Goal: Information Seeking & Learning: Compare options

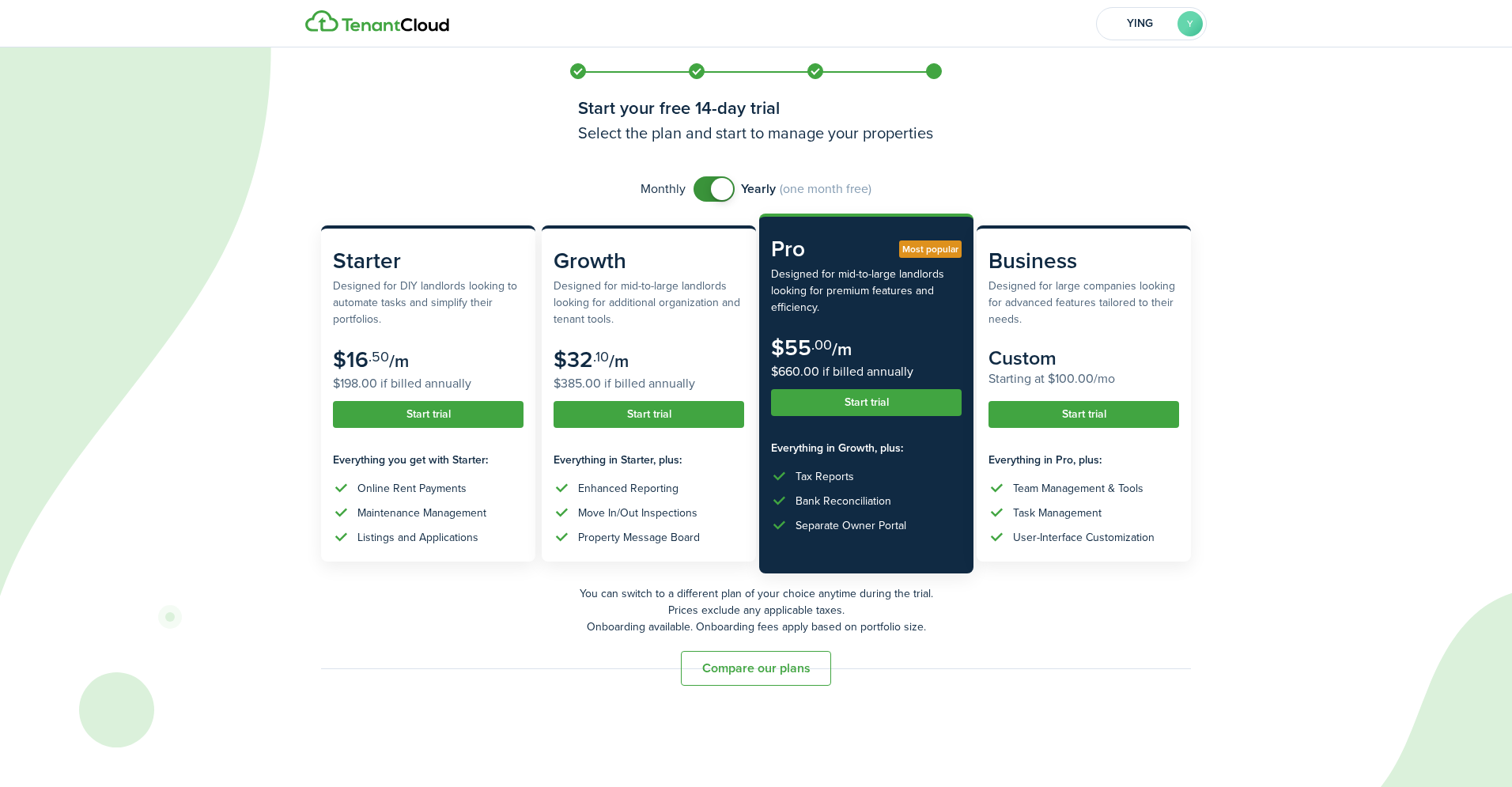
click at [754, 666] on button "Compare our plans" at bounding box center [756, 668] width 151 height 35
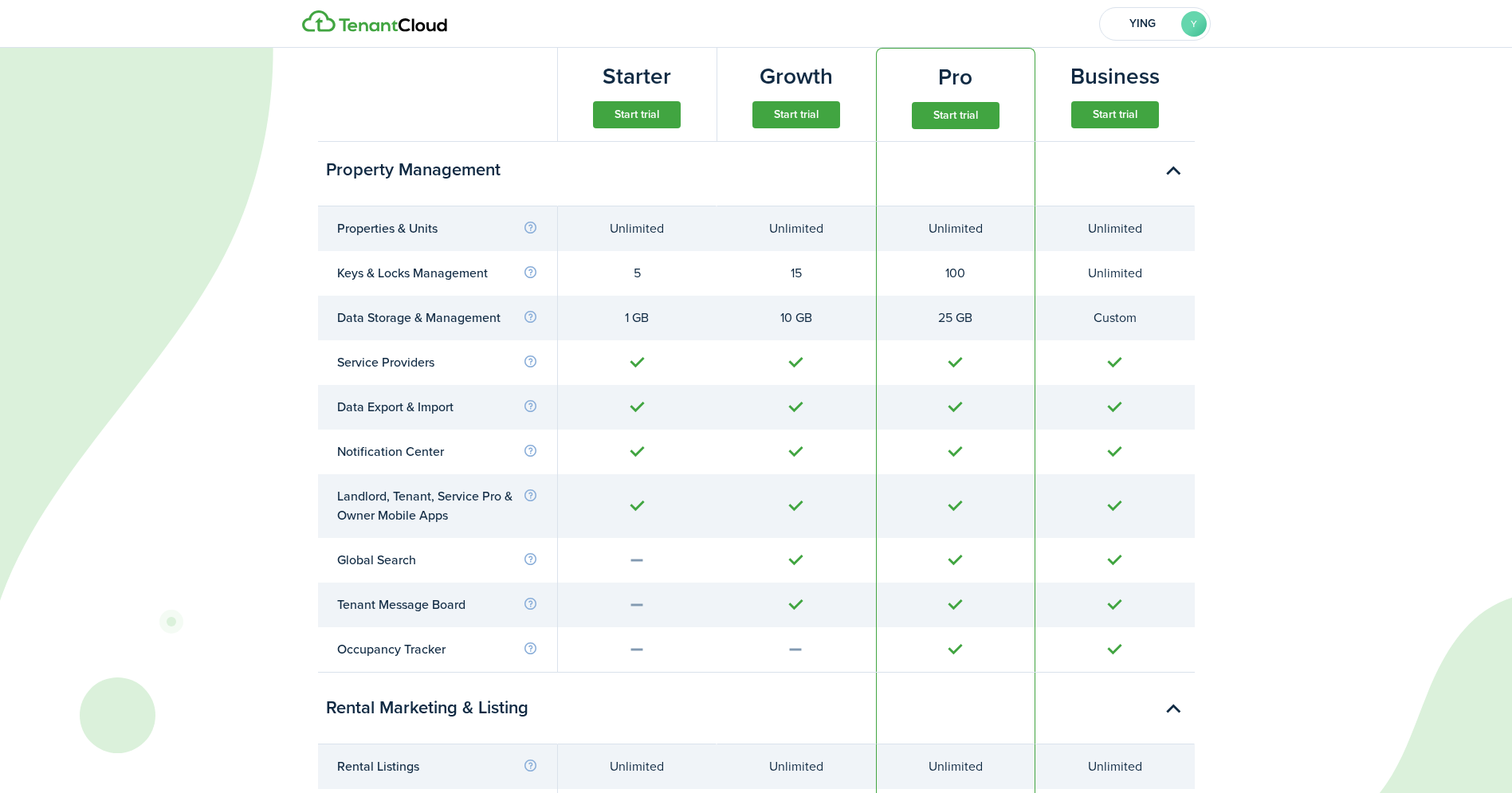
scroll to position [680, 0]
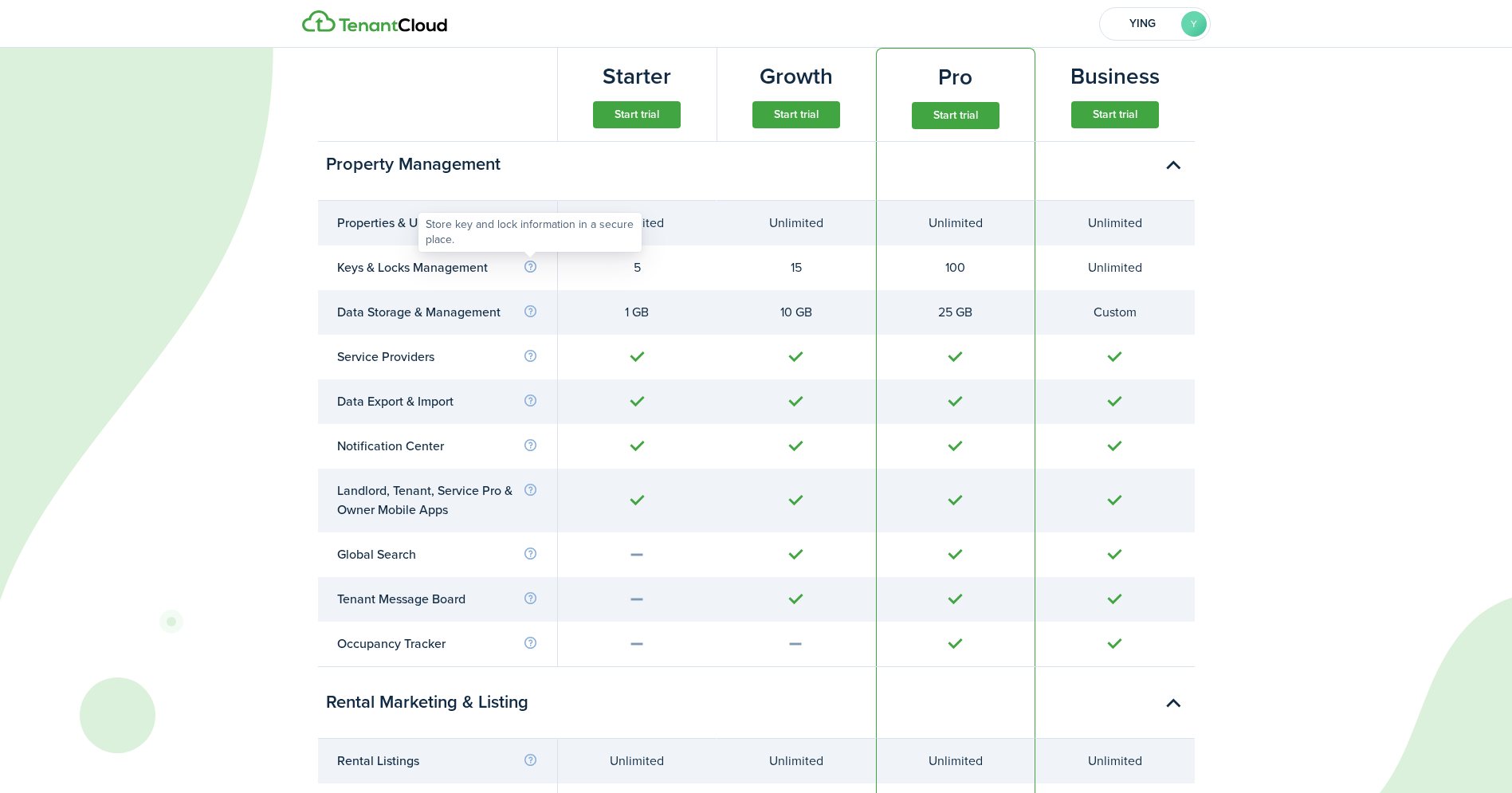
click at [530, 266] on info-icon at bounding box center [530, 266] width 16 height 15
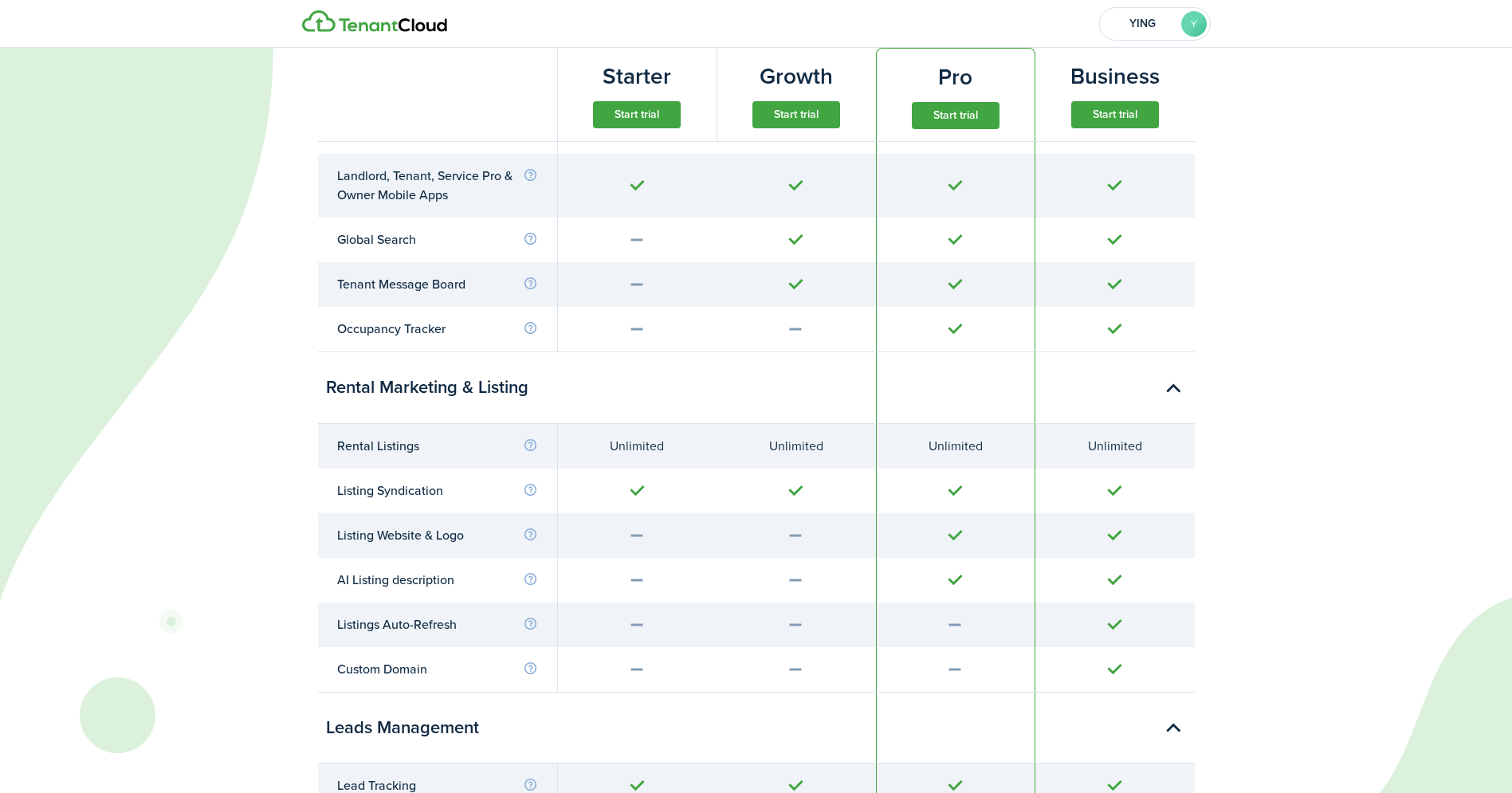
scroll to position [1046, 0]
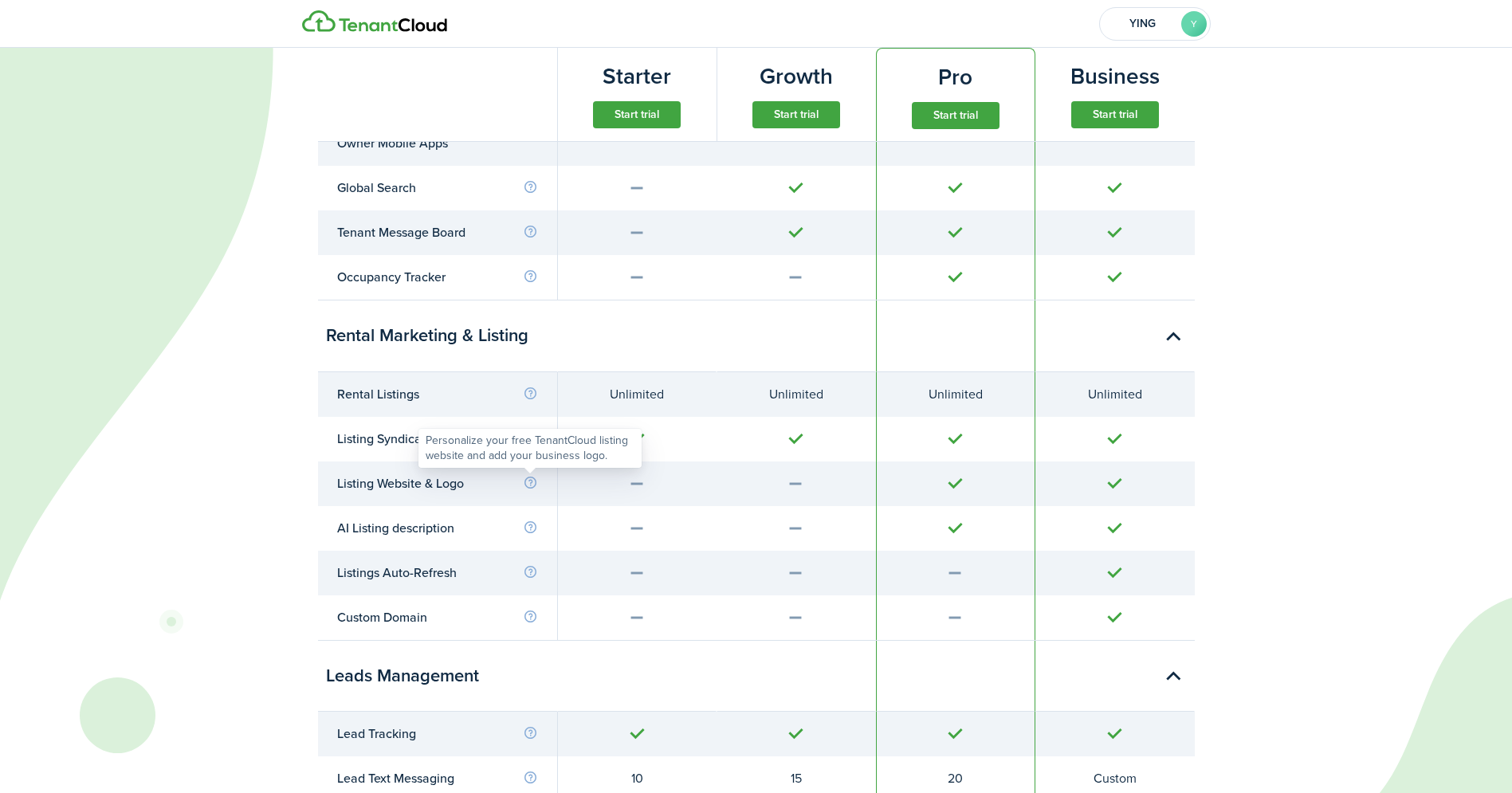
click at [530, 484] on info-icon at bounding box center [530, 483] width 16 height 15
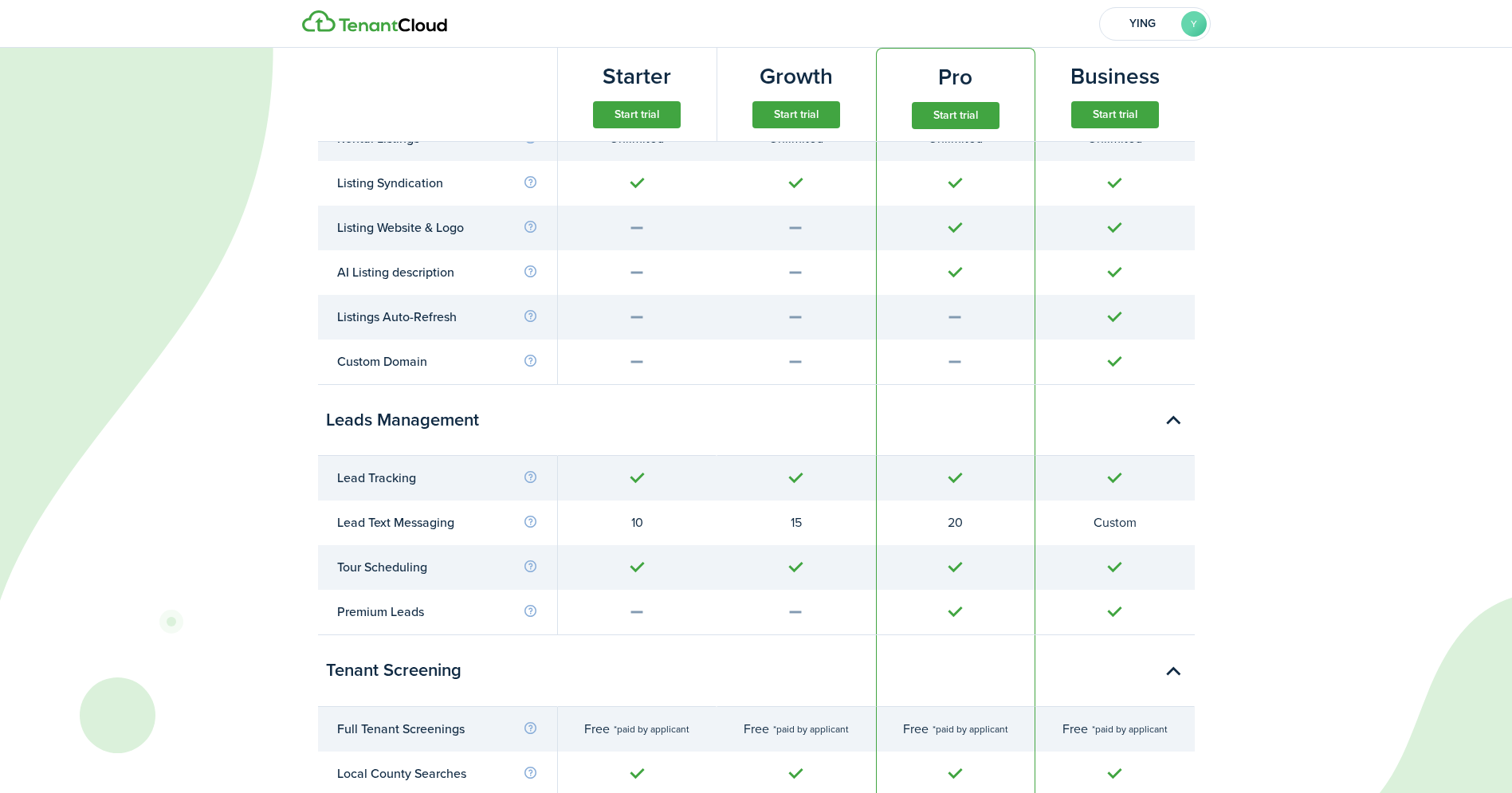
scroll to position [1356, 0]
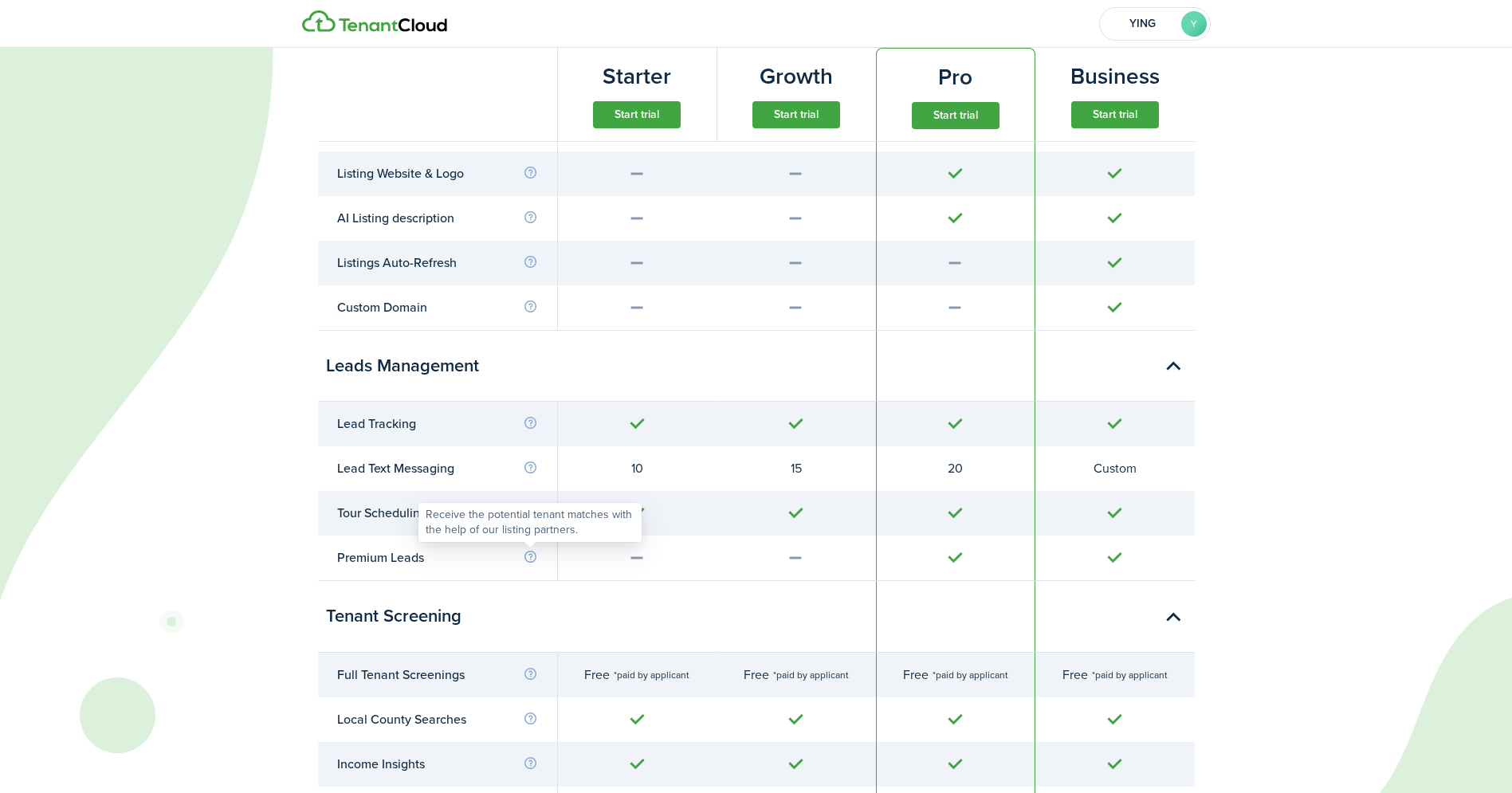
click at [530, 554] on info-icon at bounding box center [530, 557] width 16 height 15
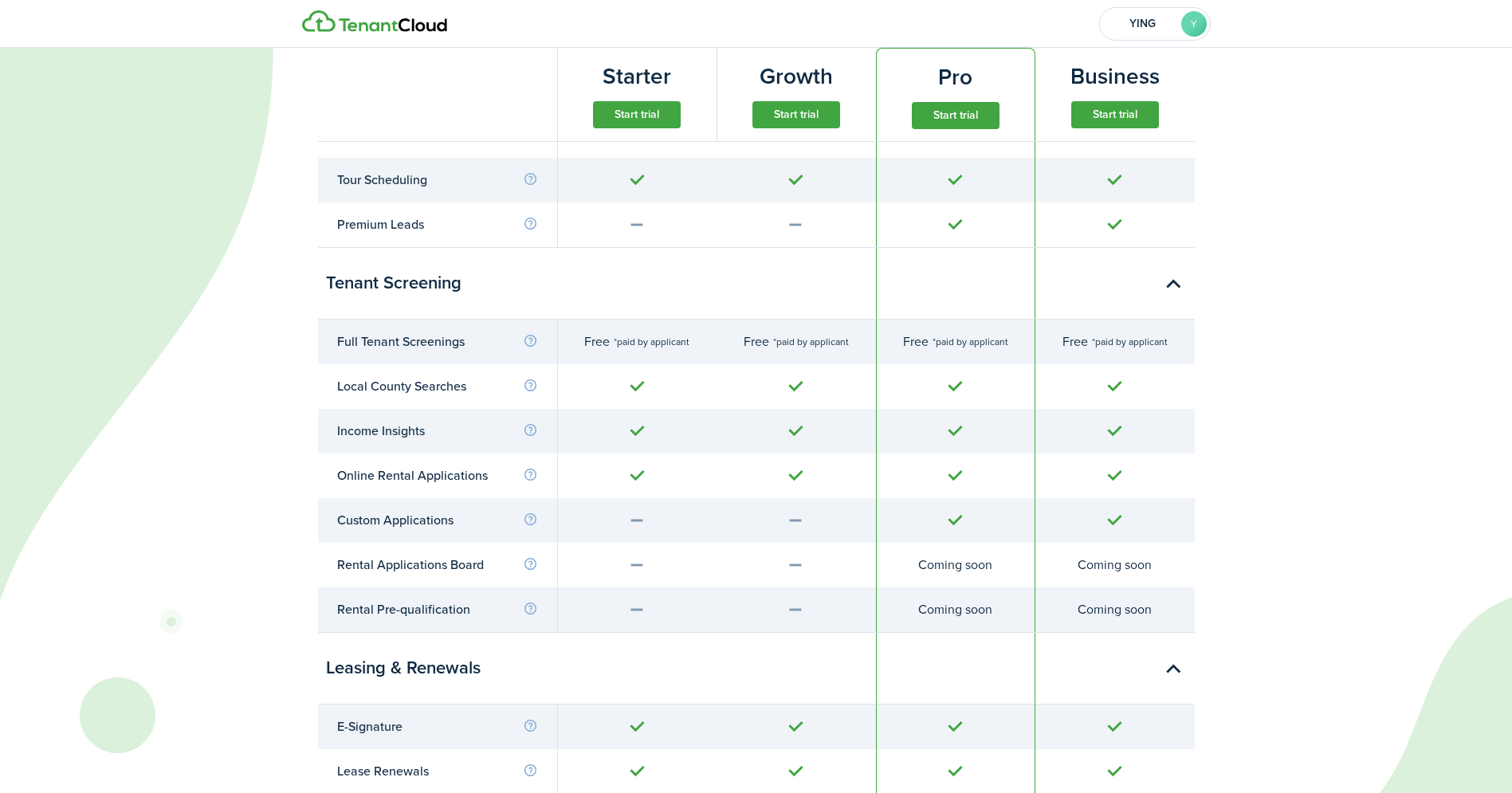
scroll to position [1691, 0]
click at [531, 562] on info-icon at bounding box center [530, 562] width 16 height 15
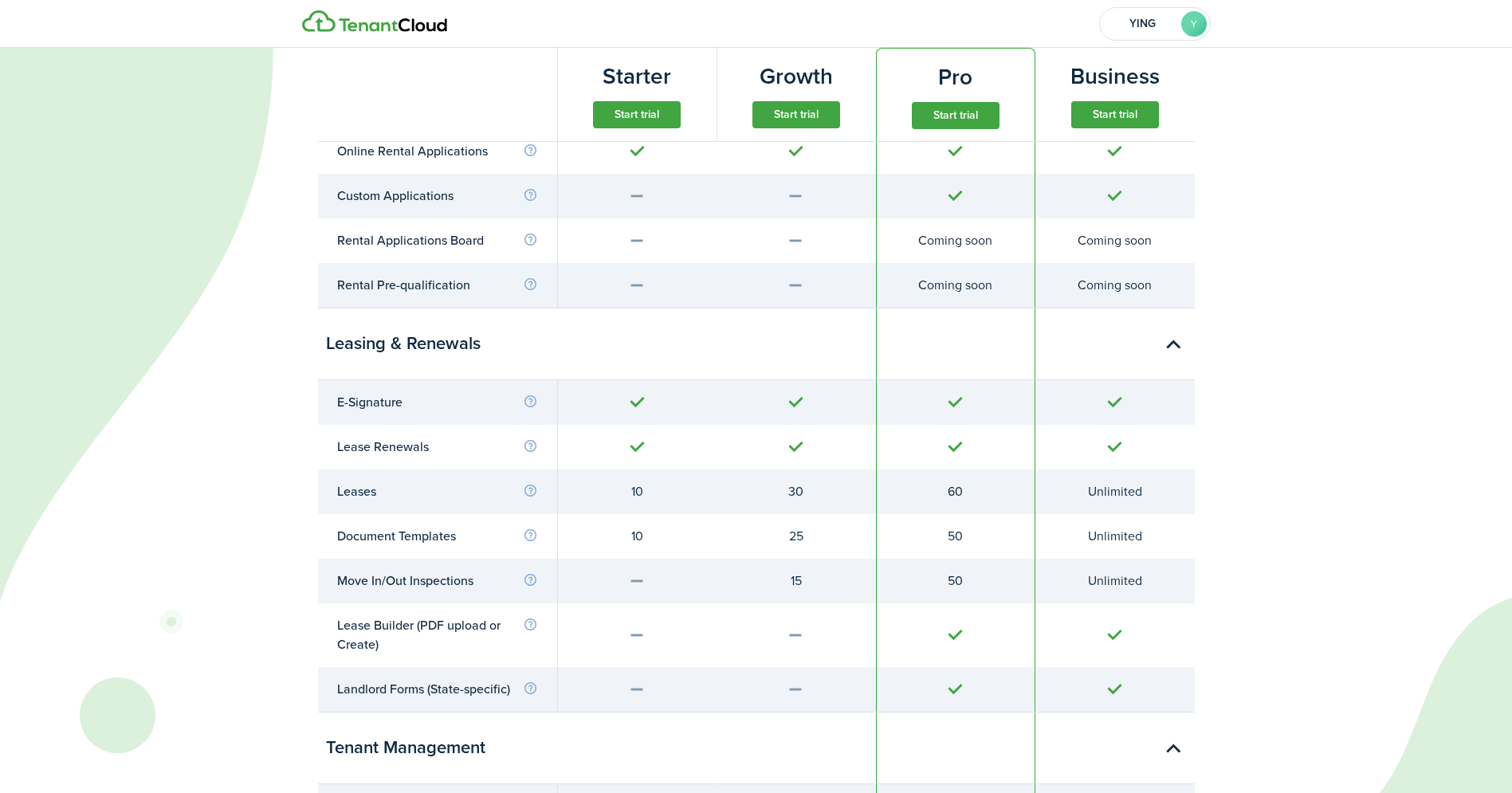
scroll to position [2037, 0]
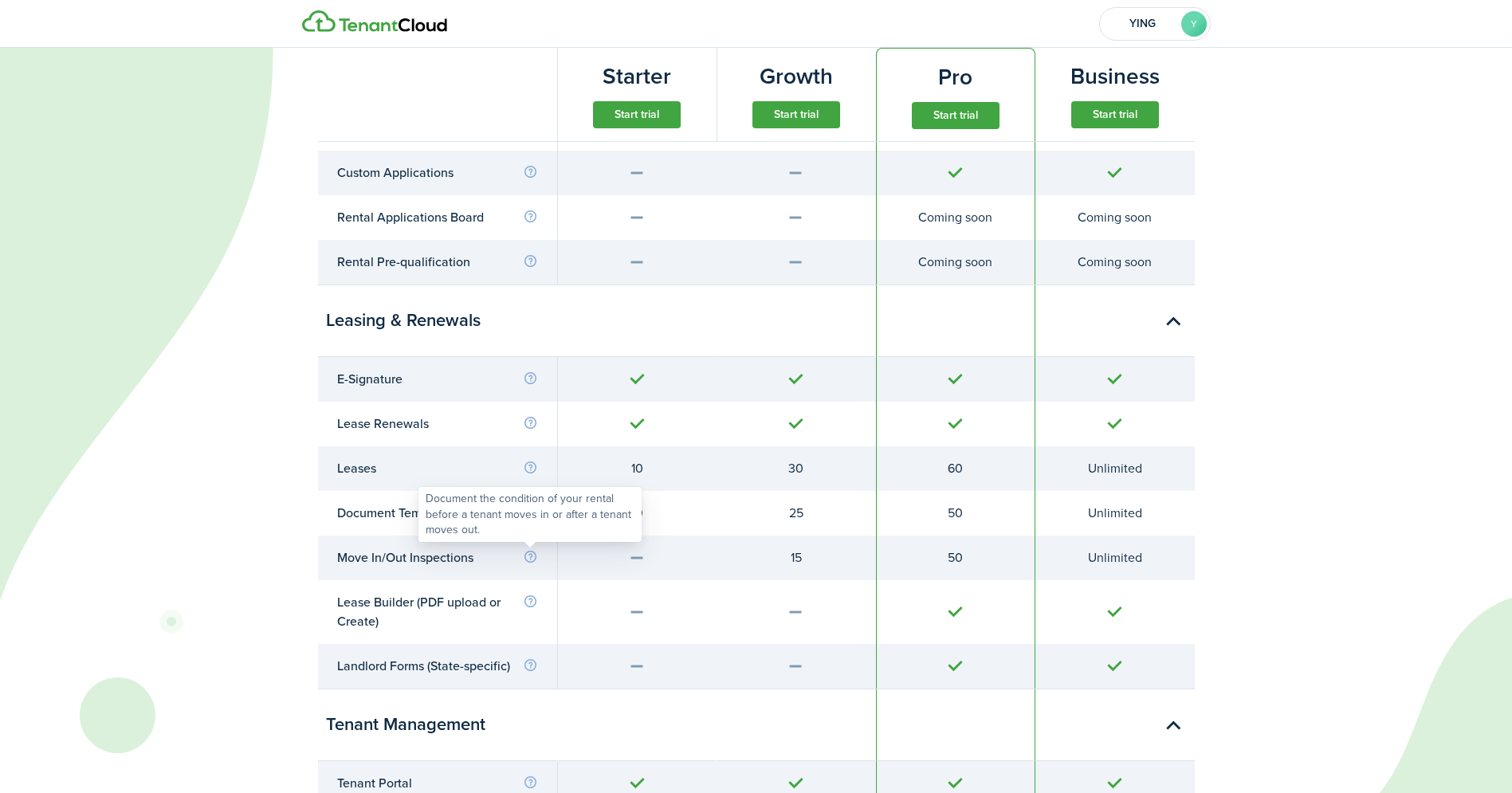
click at [528, 559] on info-icon at bounding box center [530, 557] width 16 height 15
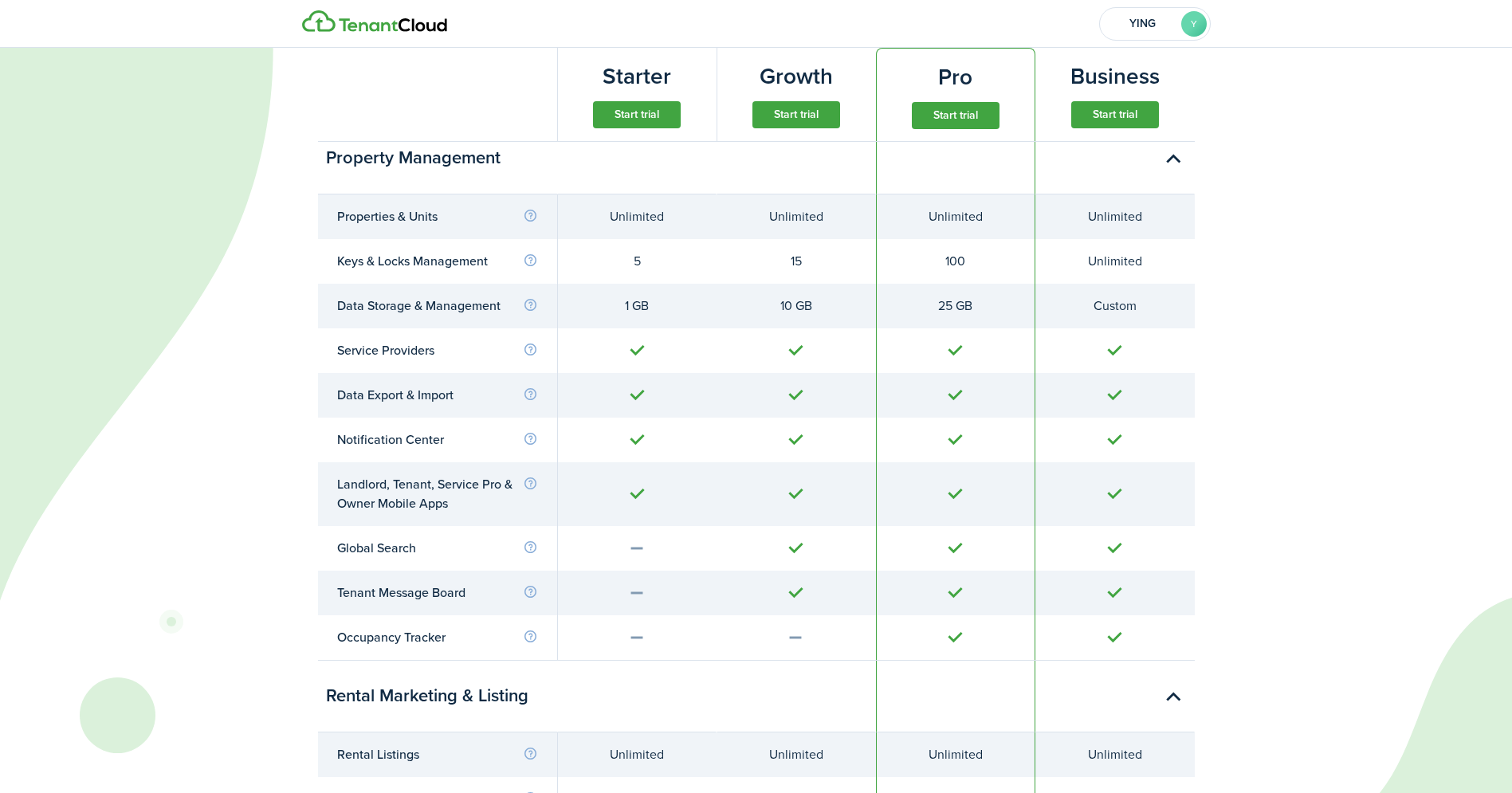
scroll to position [687, 0]
click at [531, 481] on info-icon at bounding box center [530, 483] width 16 height 15
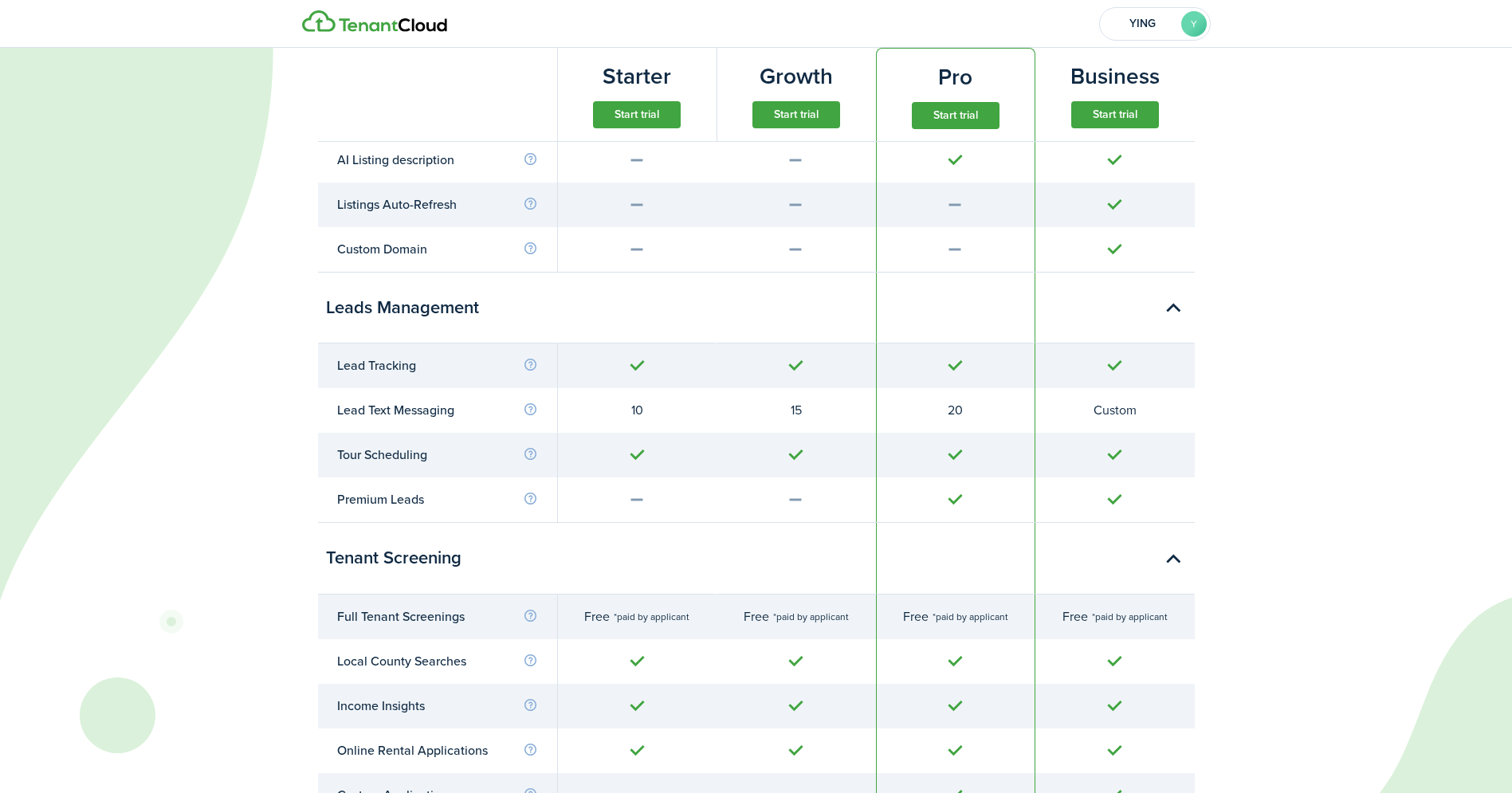
scroll to position [1415, 0]
drag, startPoint x: 321, startPoint y: 301, endPoint x: 481, endPoint y: 303, distance: 160.0
click at [481, 303] on div "Leads Management" at bounding box center [437, 307] width 239 height 72
click at [289, 479] on icon at bounding box center [704, 396] width 1409 height 793
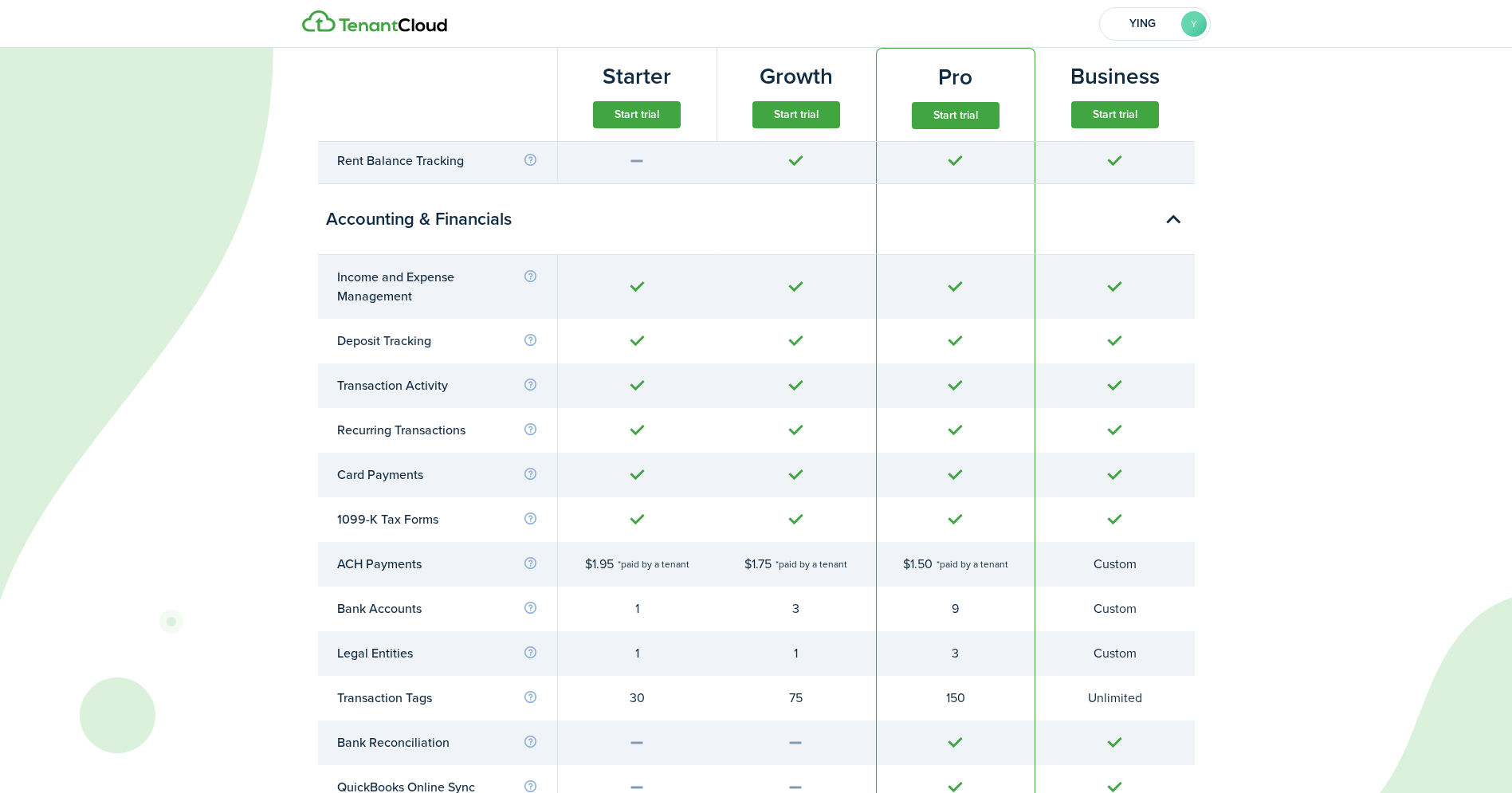
scroll to position [3306, 0]
click at [530, 426] on info-icon at bounding box center [530, 426] width 16 height 15
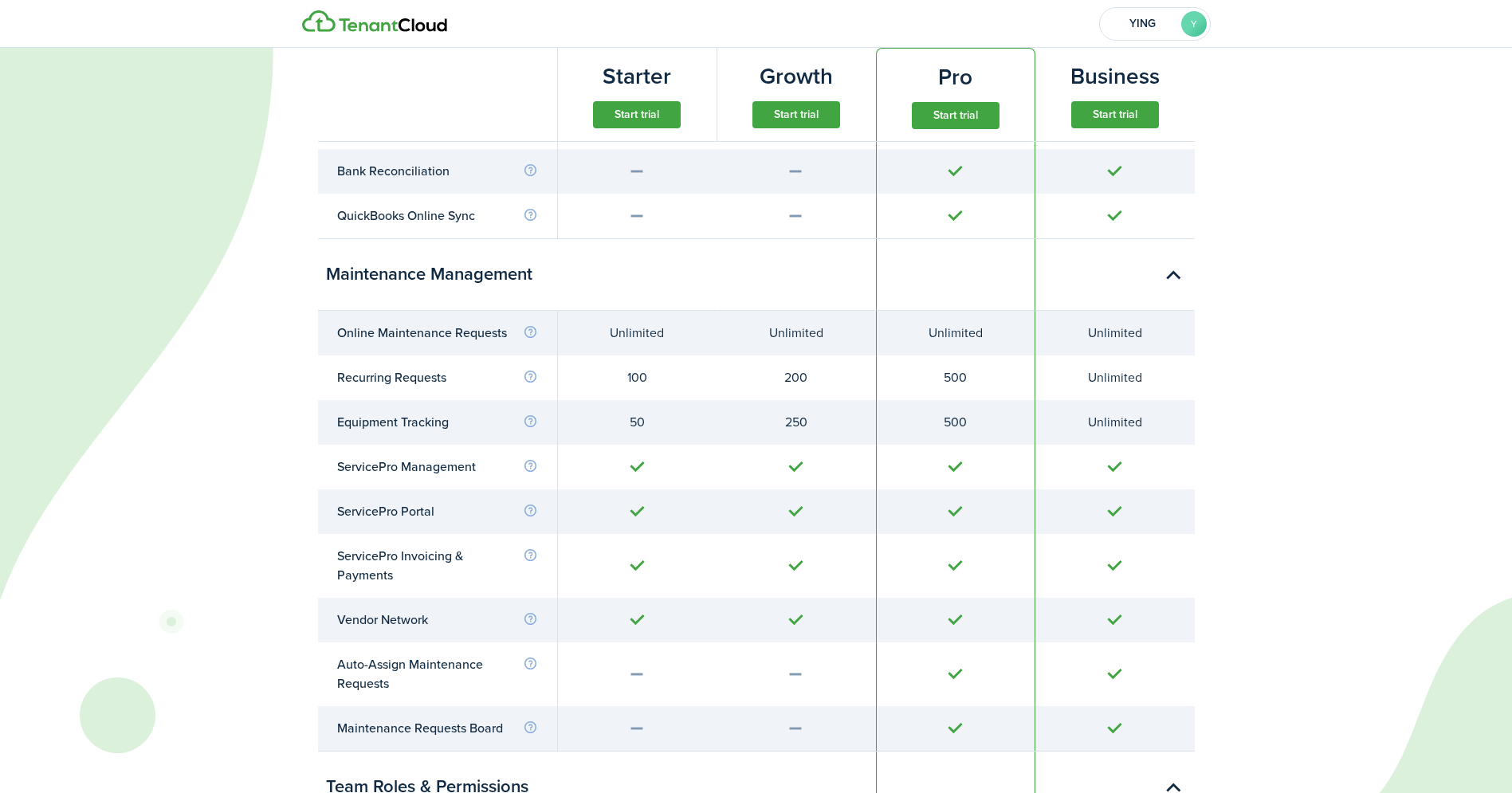
scroll to position [3869, 0]
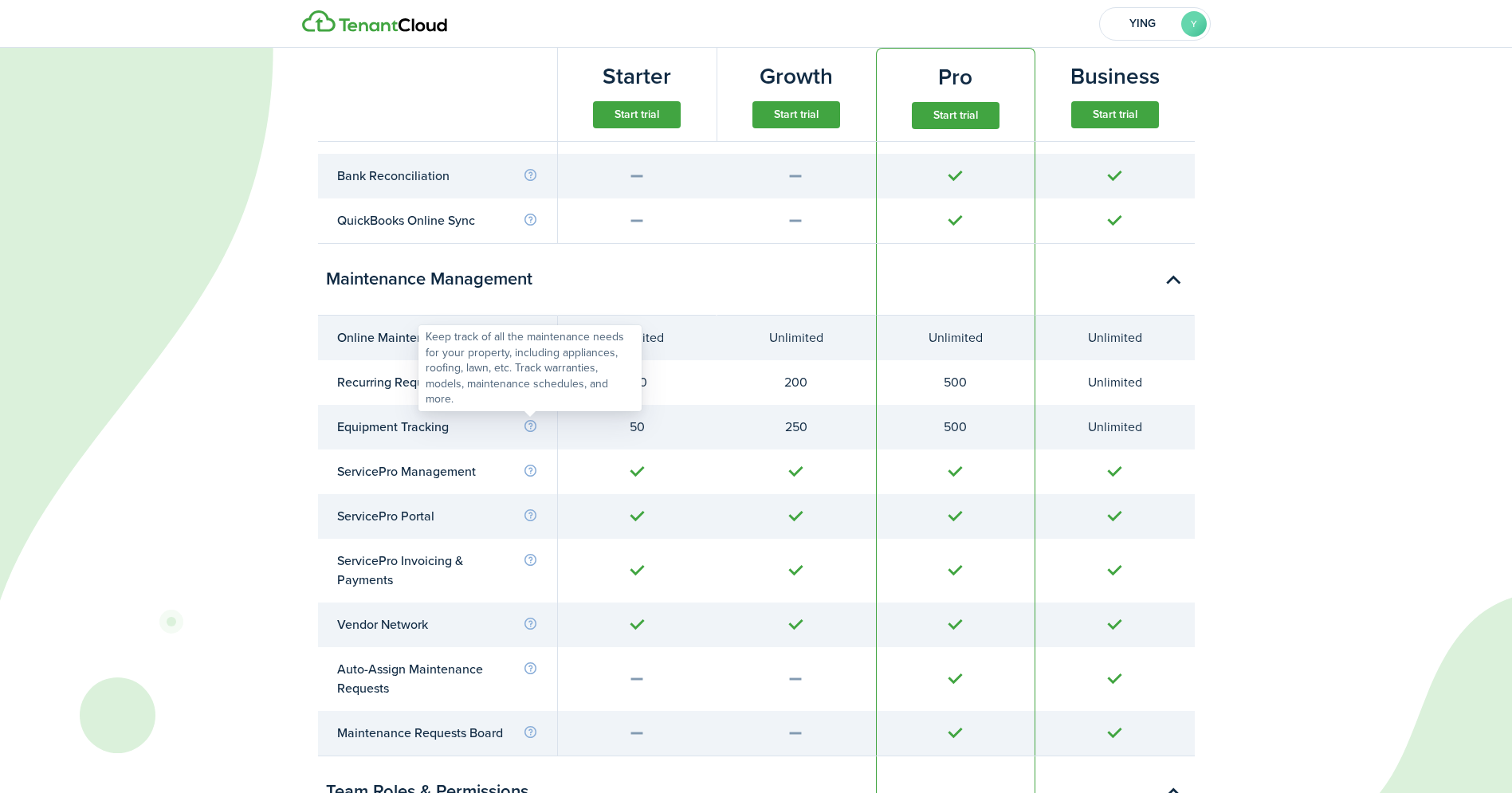
click at [528, 426] on info-icon at bounding box center [530, 426] width 16 height 15
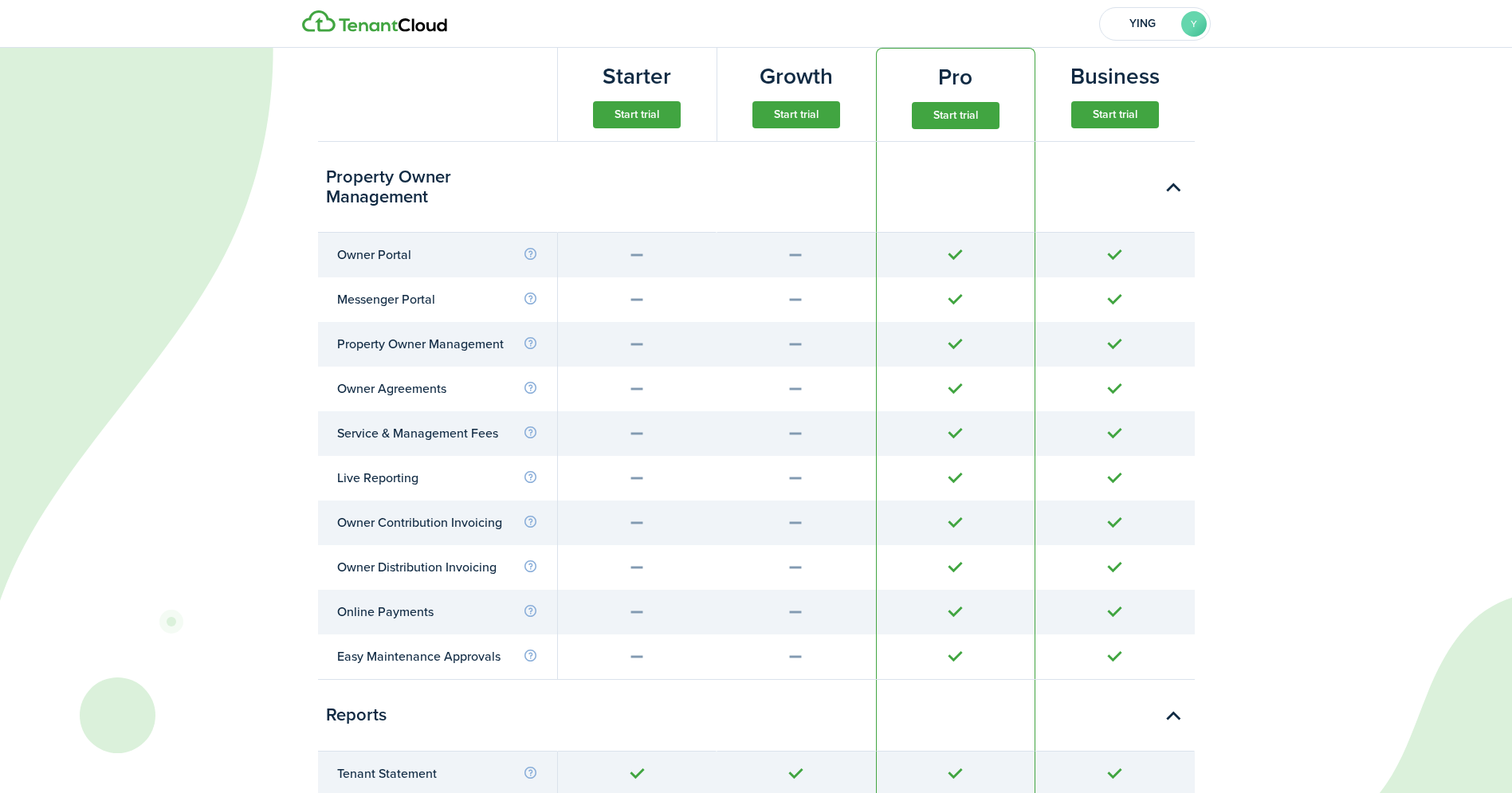
scroll to position [4938, 0]
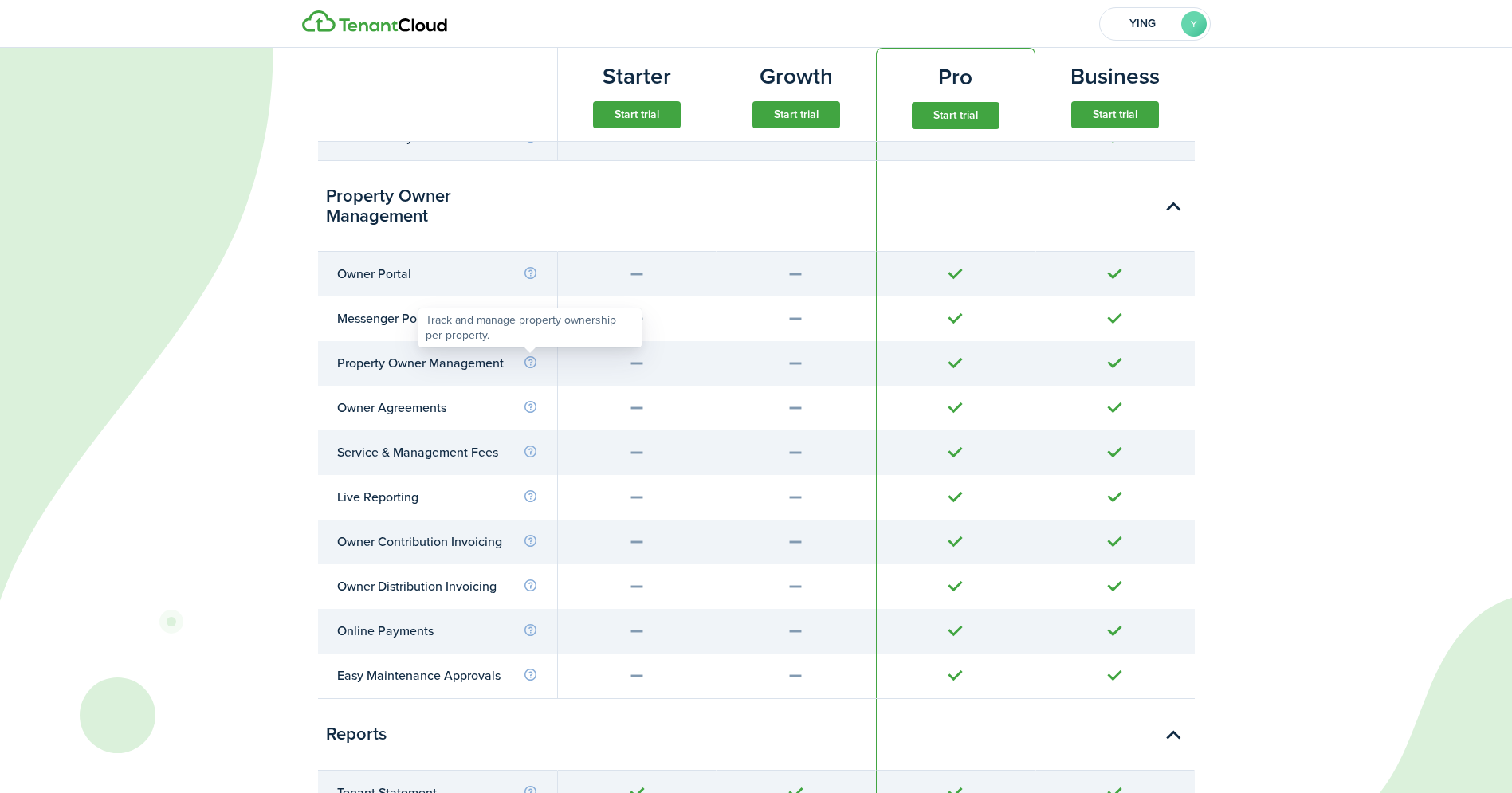
click at [529, 359] on info-icon at bounding box center [530, 362] width 16 height 15
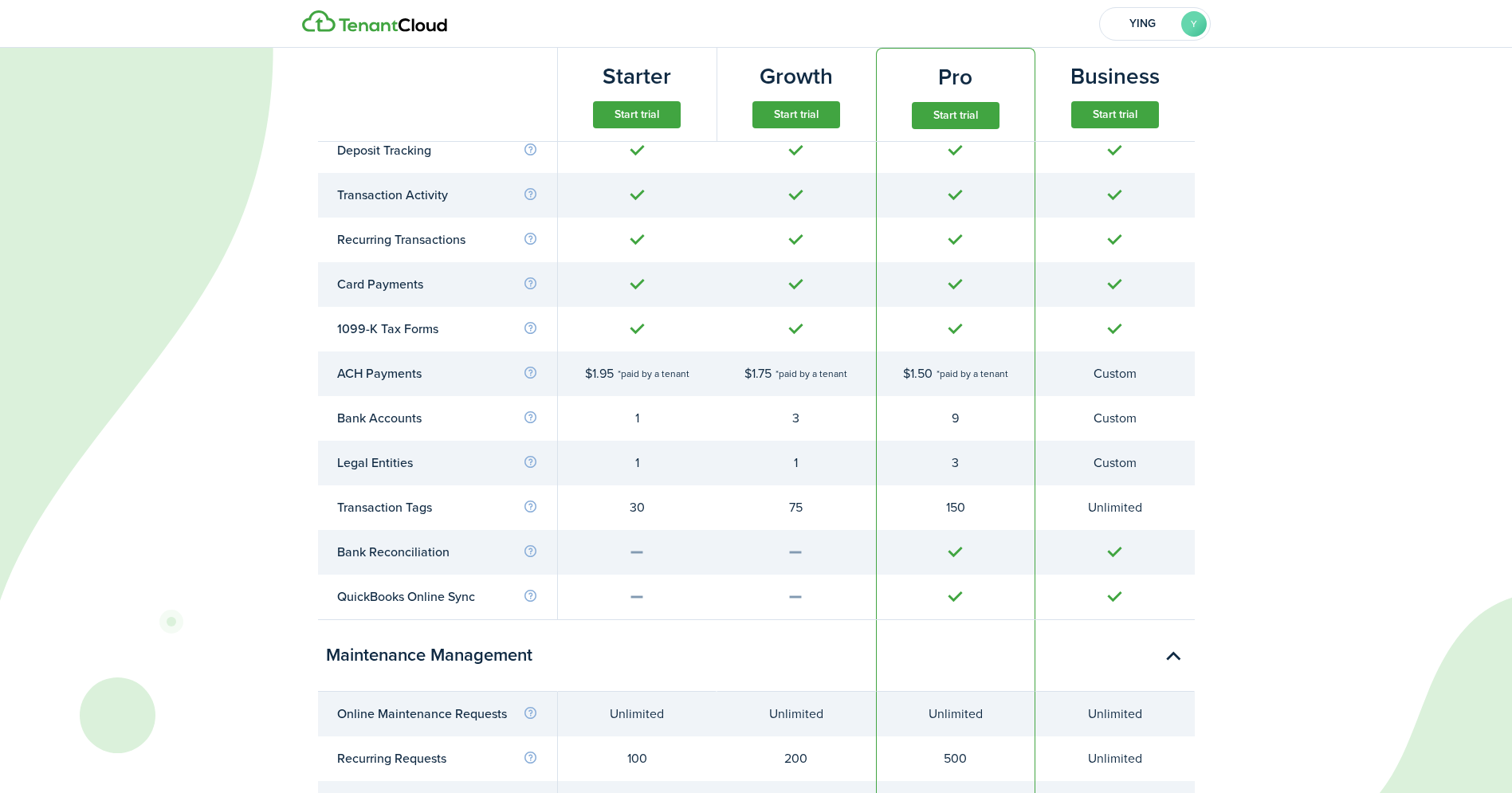
scroll to position [3494, 0]
click at [528, 416] on info-icon at bounding box center [530, 416] width 16 height 15
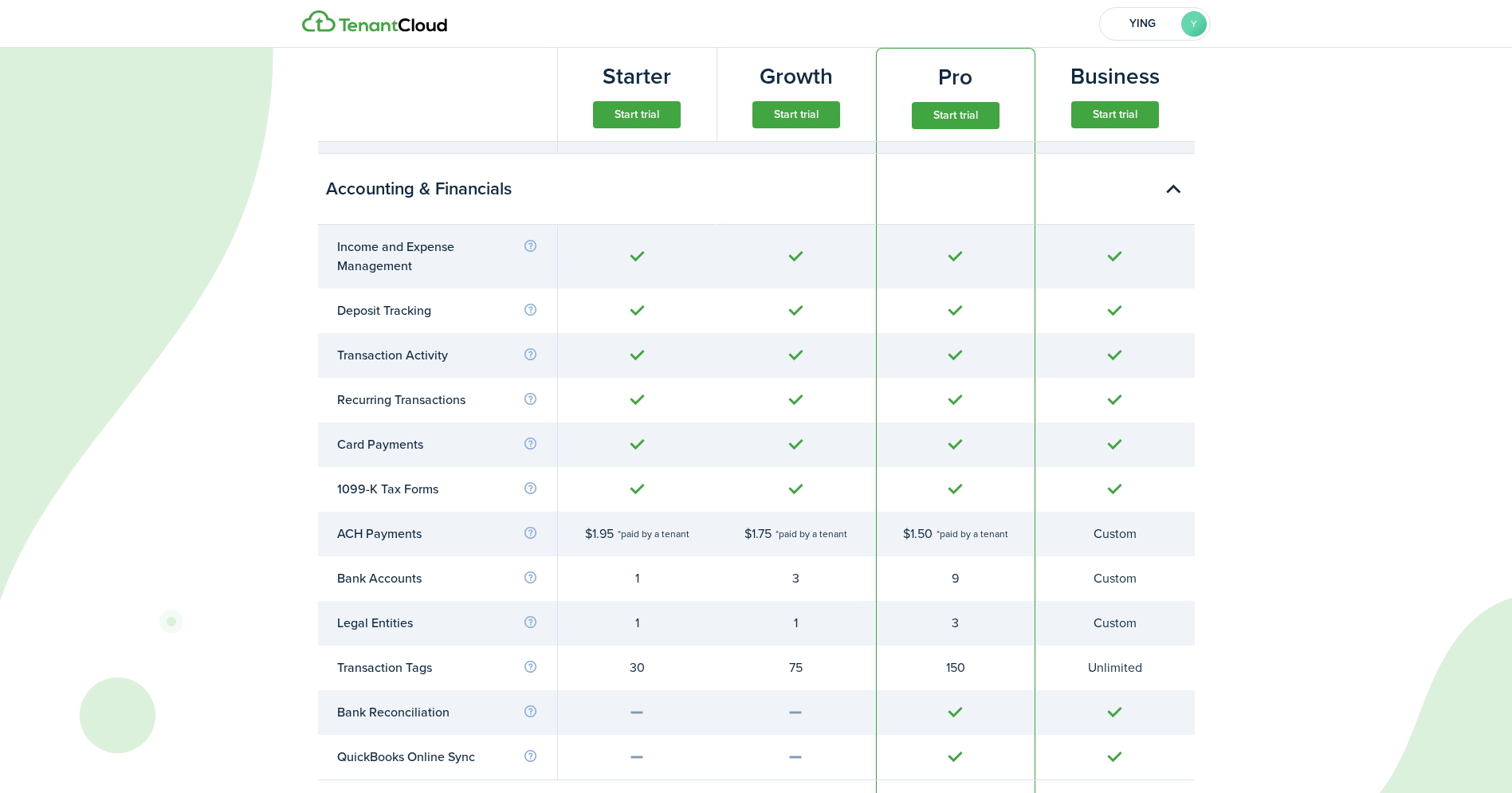
scroll to position [3352, 0]
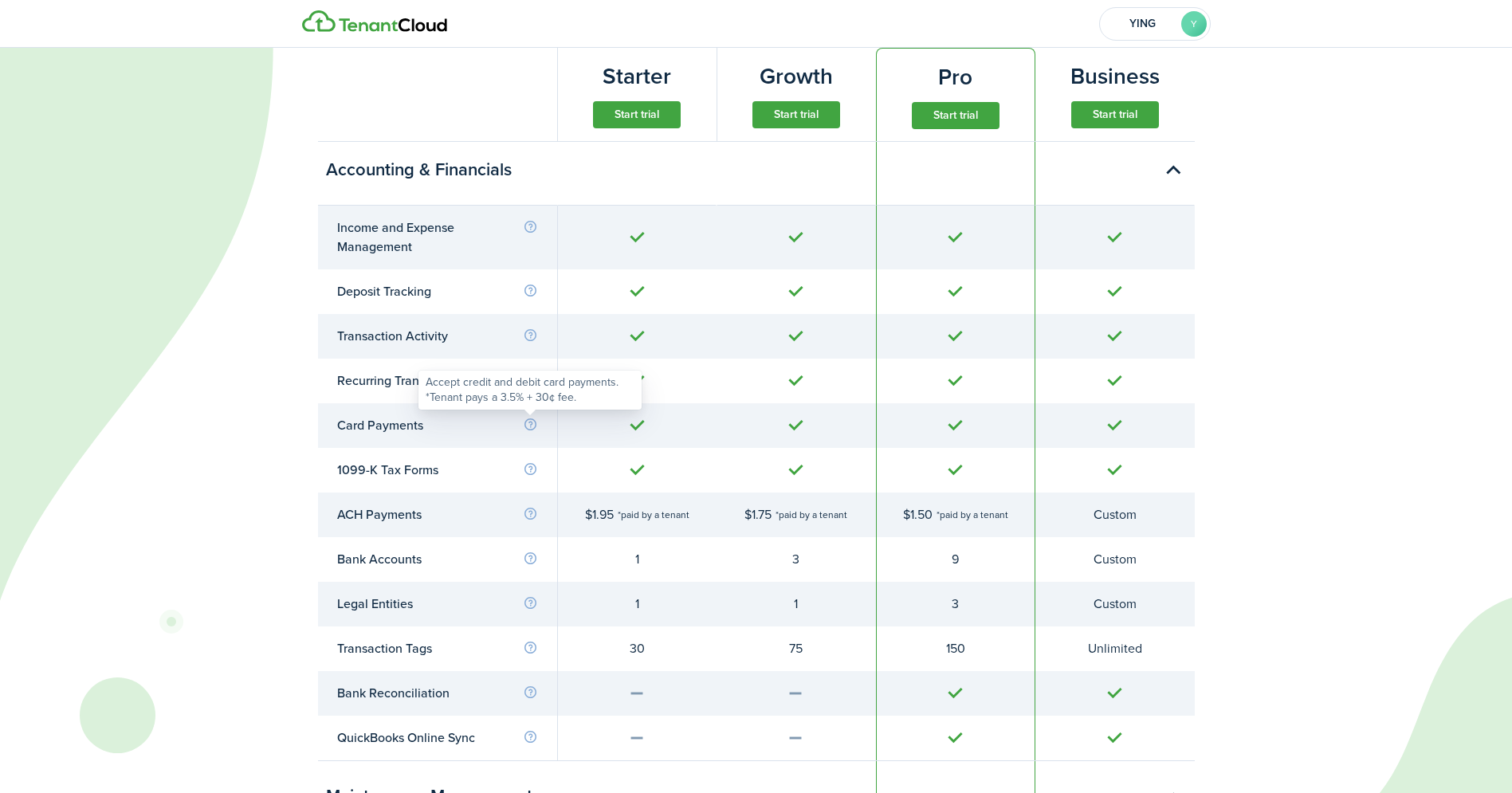
click at [533, 422] on info-icon at bounding box center [530, 424] width 16 height 15
click at [252, 425] on icon at bounding box center [704, 396] width 1409 height 793
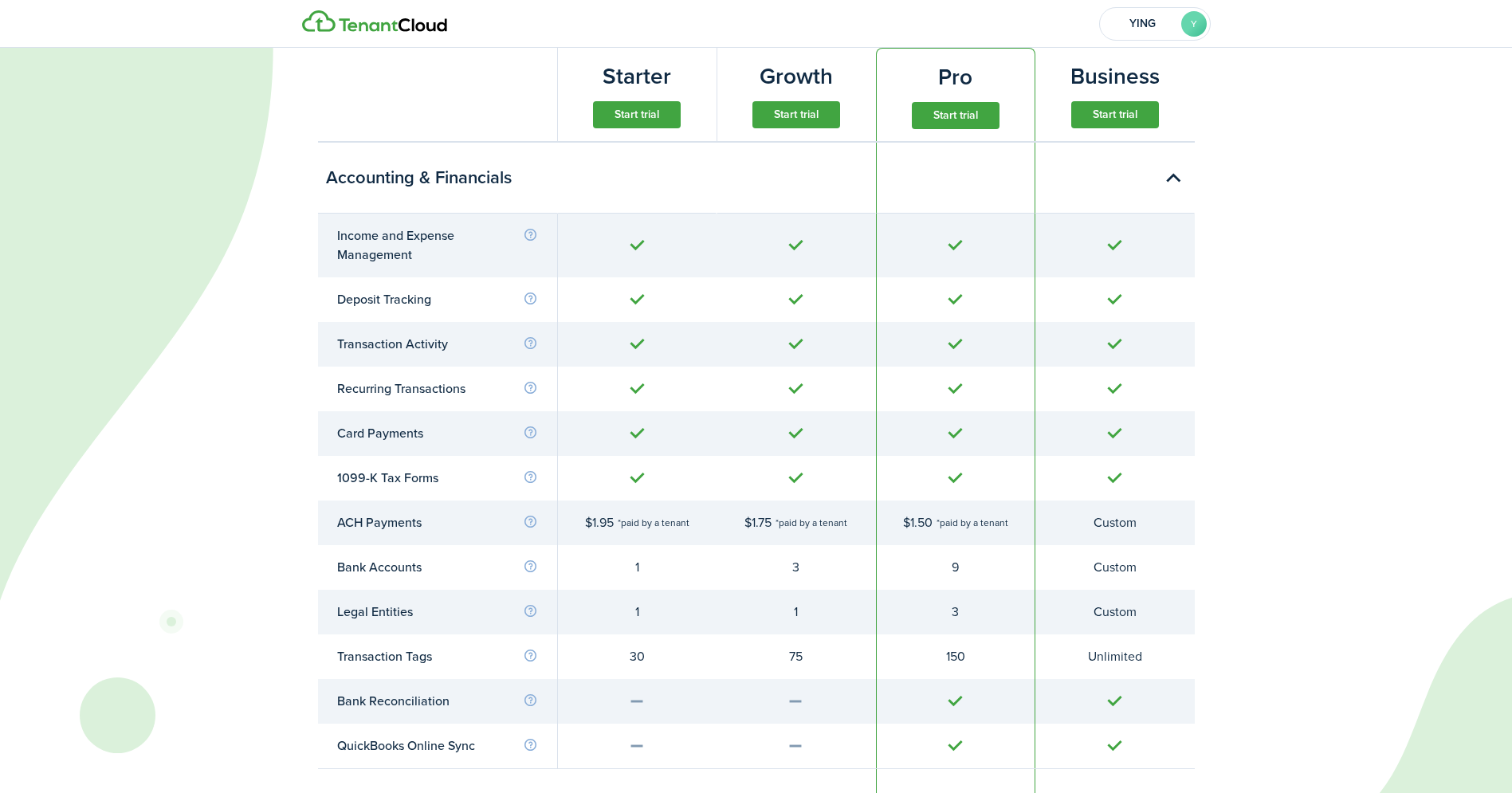
scroll to position [3367, 0]
